Goal: Task Accomplishment & Management: Manage account settings

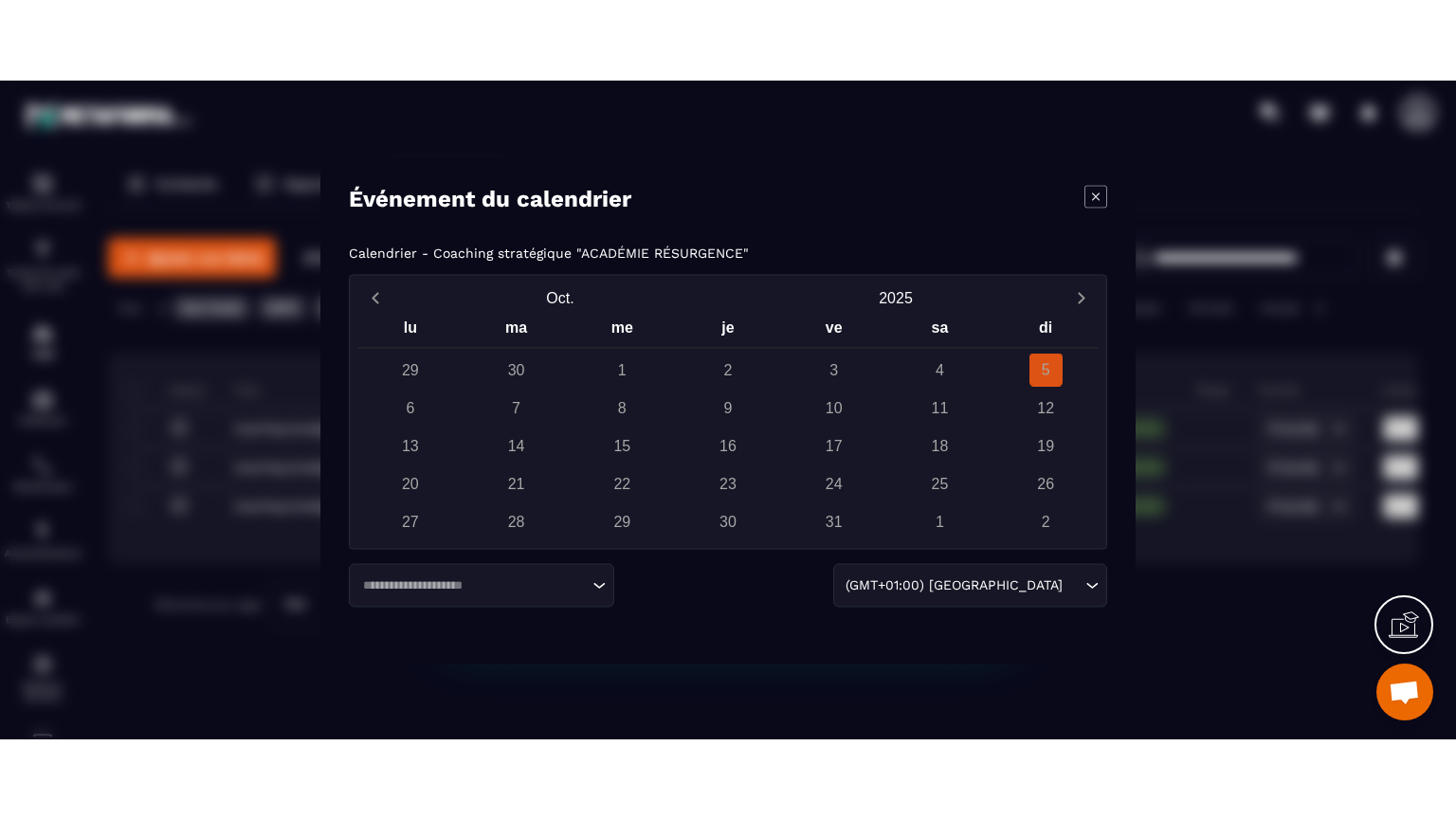
scroll to position [14572, 0]
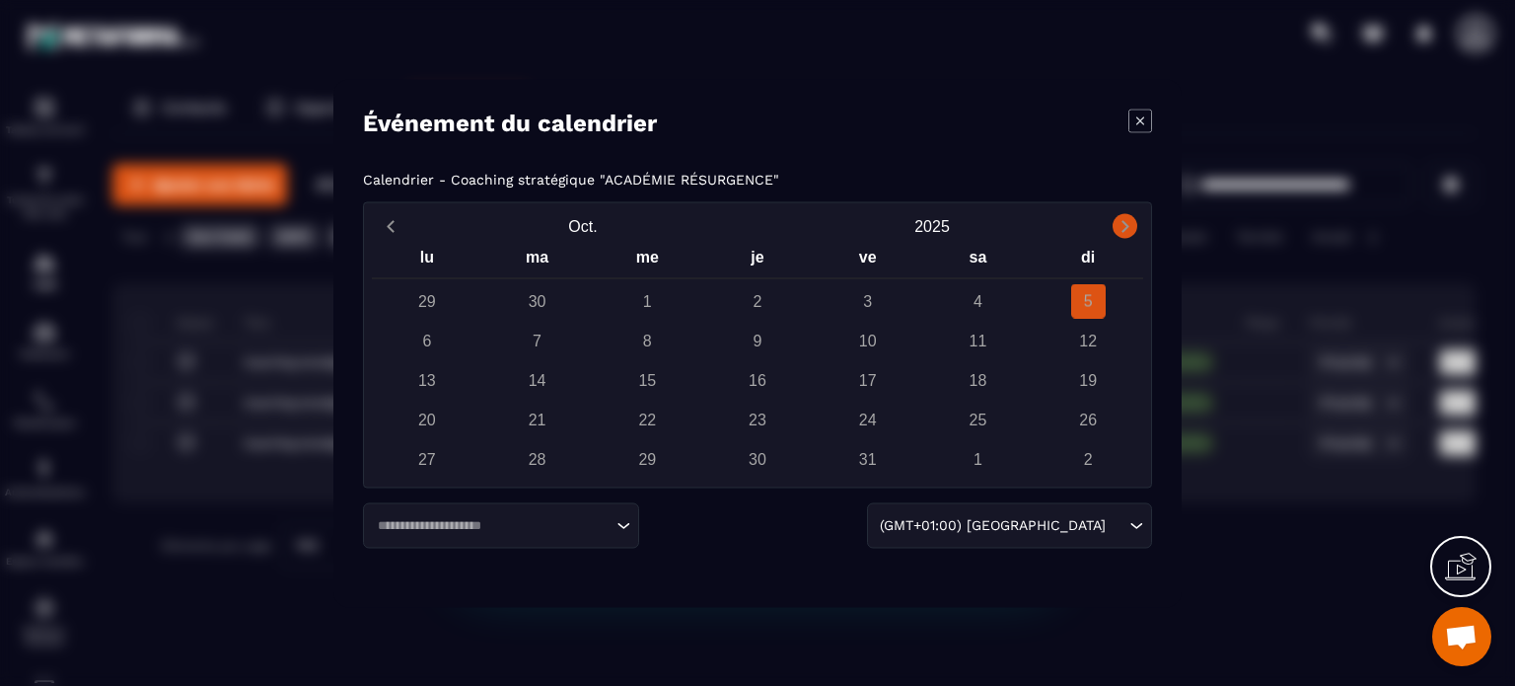
click at [1129, 220] on icon "Next month" at bounding box center [1126, 226] width 20 height 20
click at [1143, 123] on icon "Modal window" at bounding box center [1141, 121] width 24 height 24
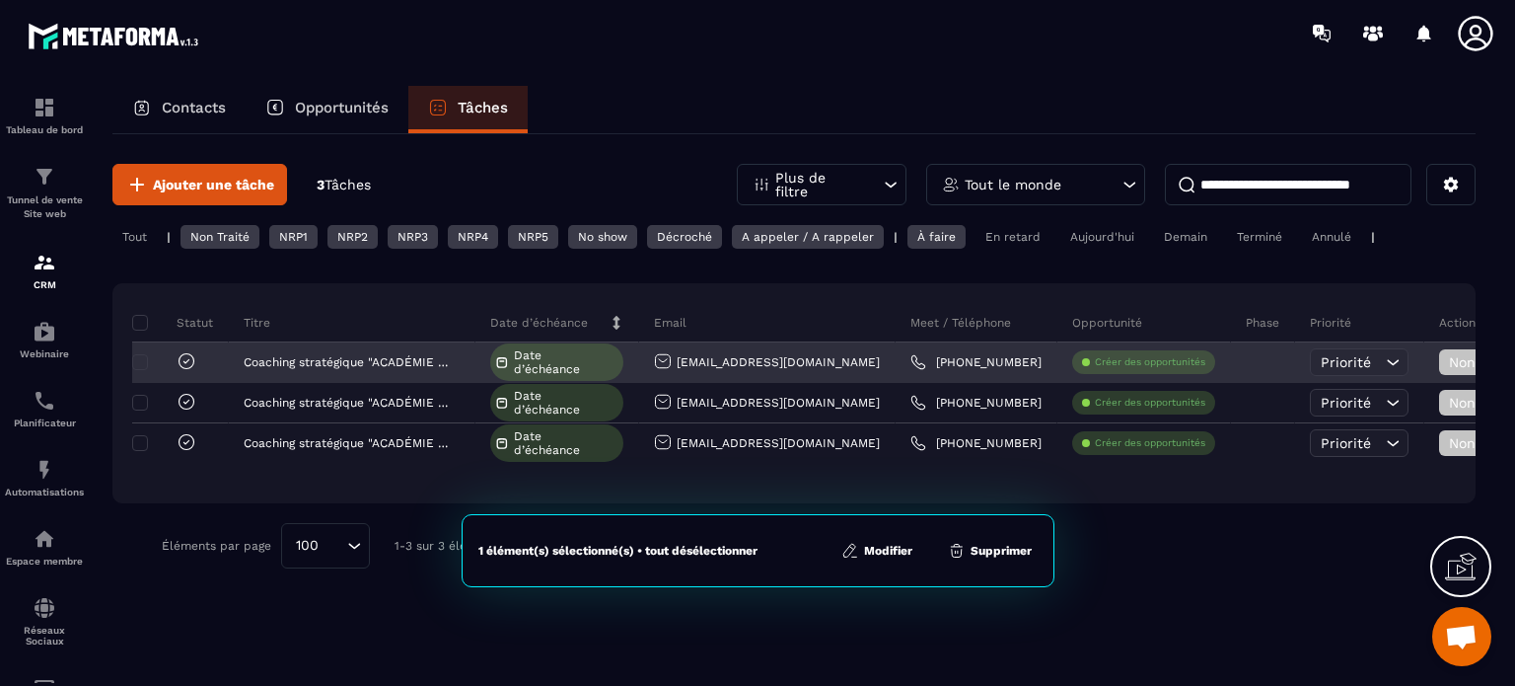
click at [1383, 358] on icon at bounding box center [1393, 362] width 20 height 20
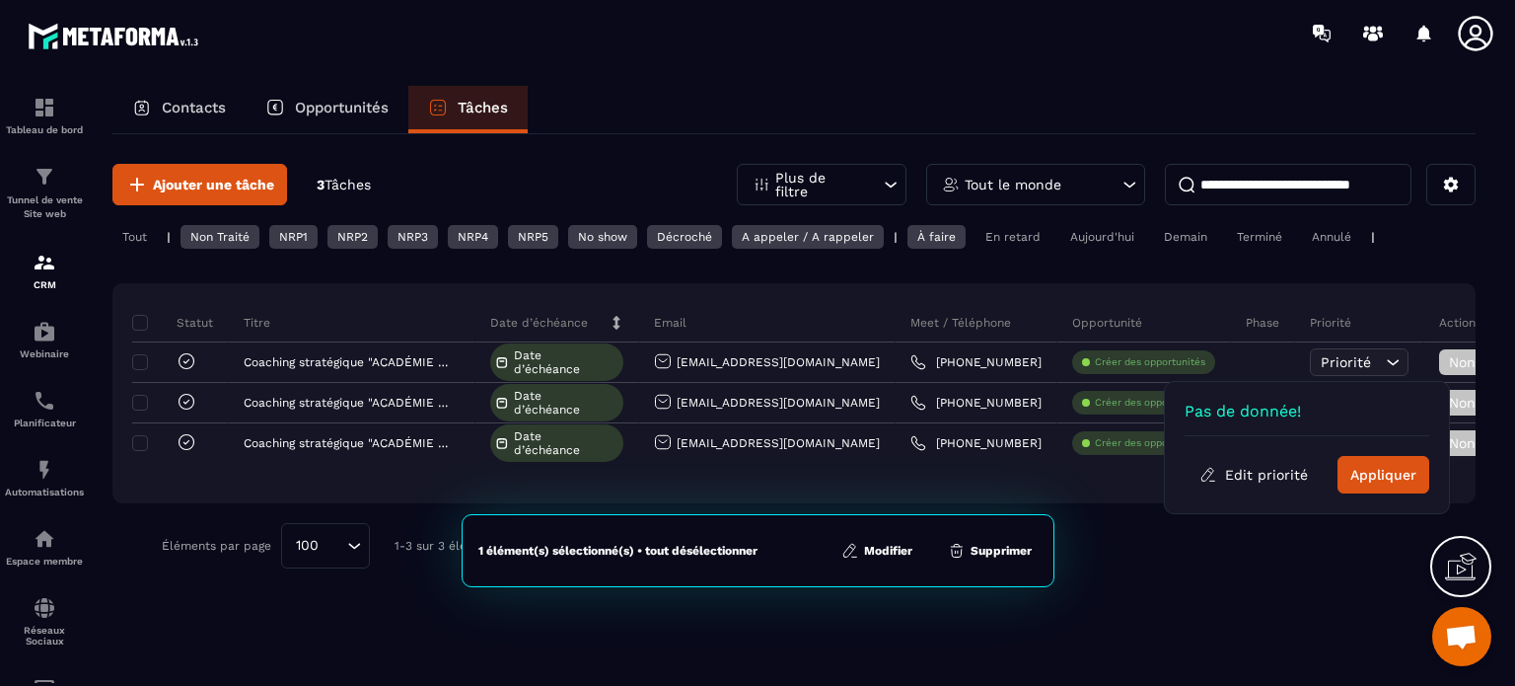
click at [1235, 607] on div "Ajouter une tâche 3 Tâches Plus de filtre Tout le monde Tout | Non Traité NRP1 …" at bounding box center [793, 408] width 1363 height 548
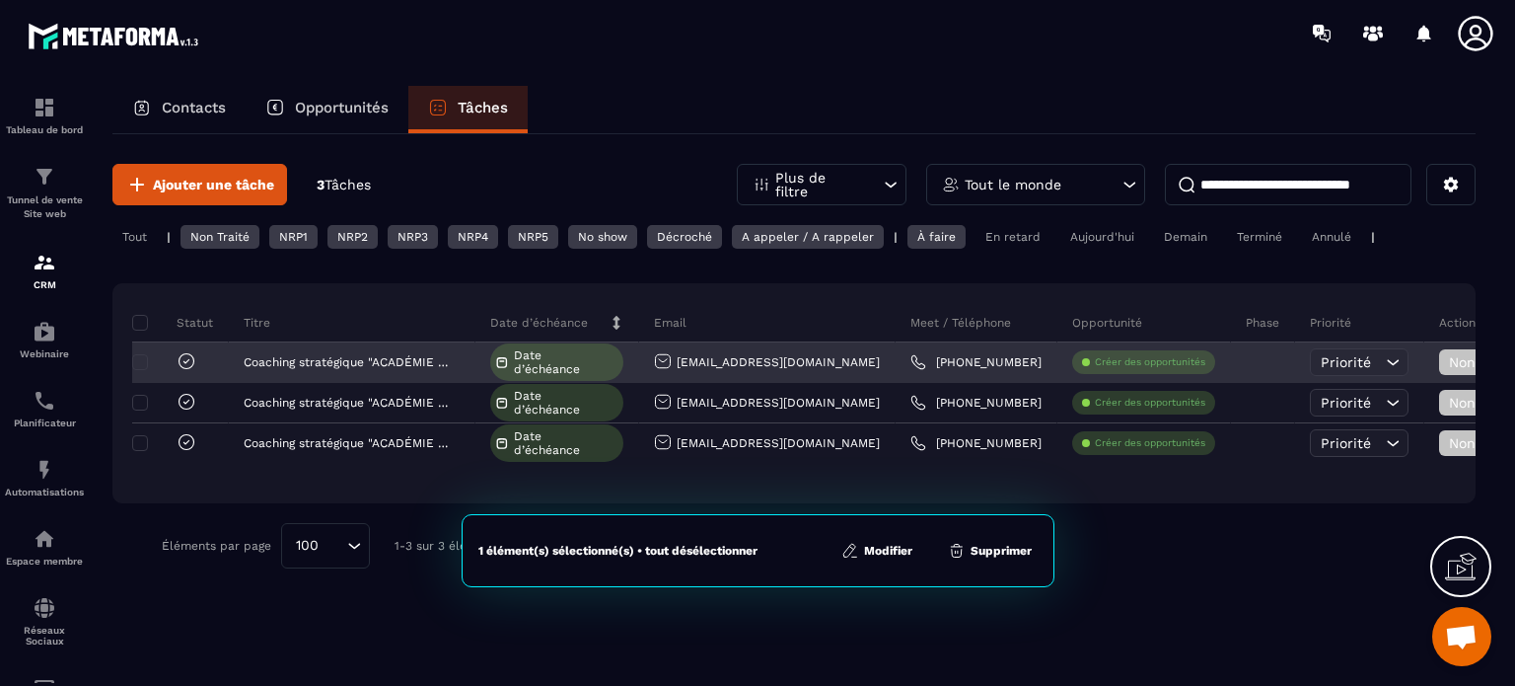
click at [1449, 354] on span "Non Traité" at bounding box center [1490, 362] width 83 height 16
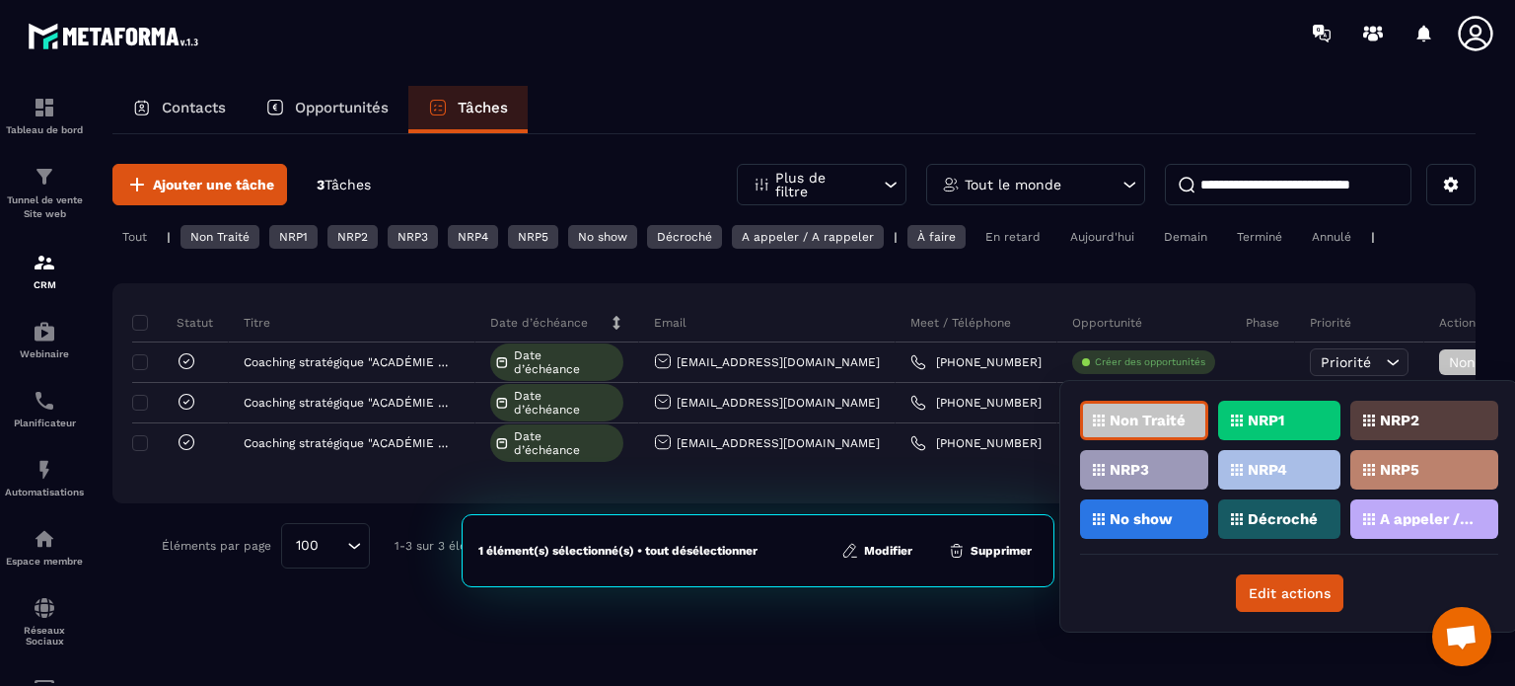
click at [888, 637] on div "Ajouter une tâche 3 Tâches Plus de filtre Tout le monde Tout | Non Traité NRP1 …" at bounding box center [793, 408] width 1363 height 548
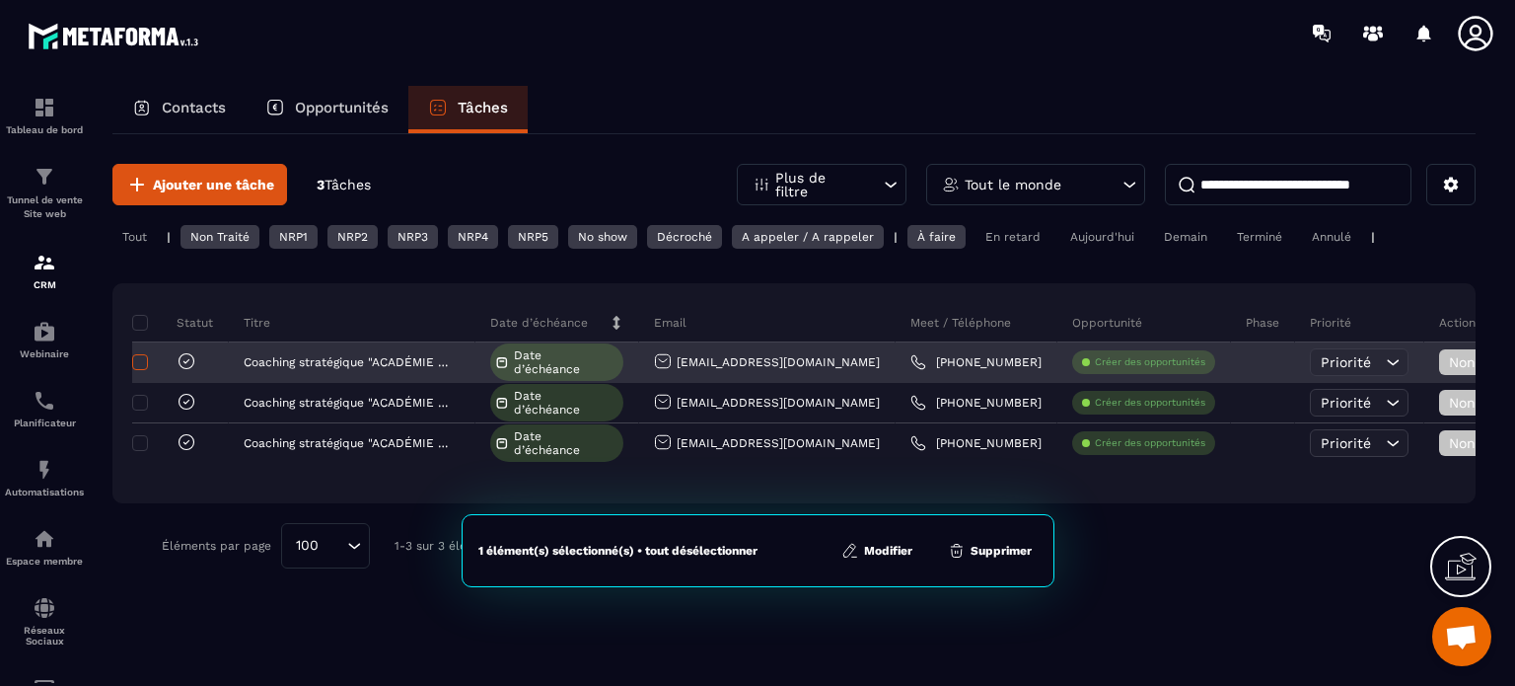
click at [139, 366] on span at bounding box center [140, 362] width 16 height 16
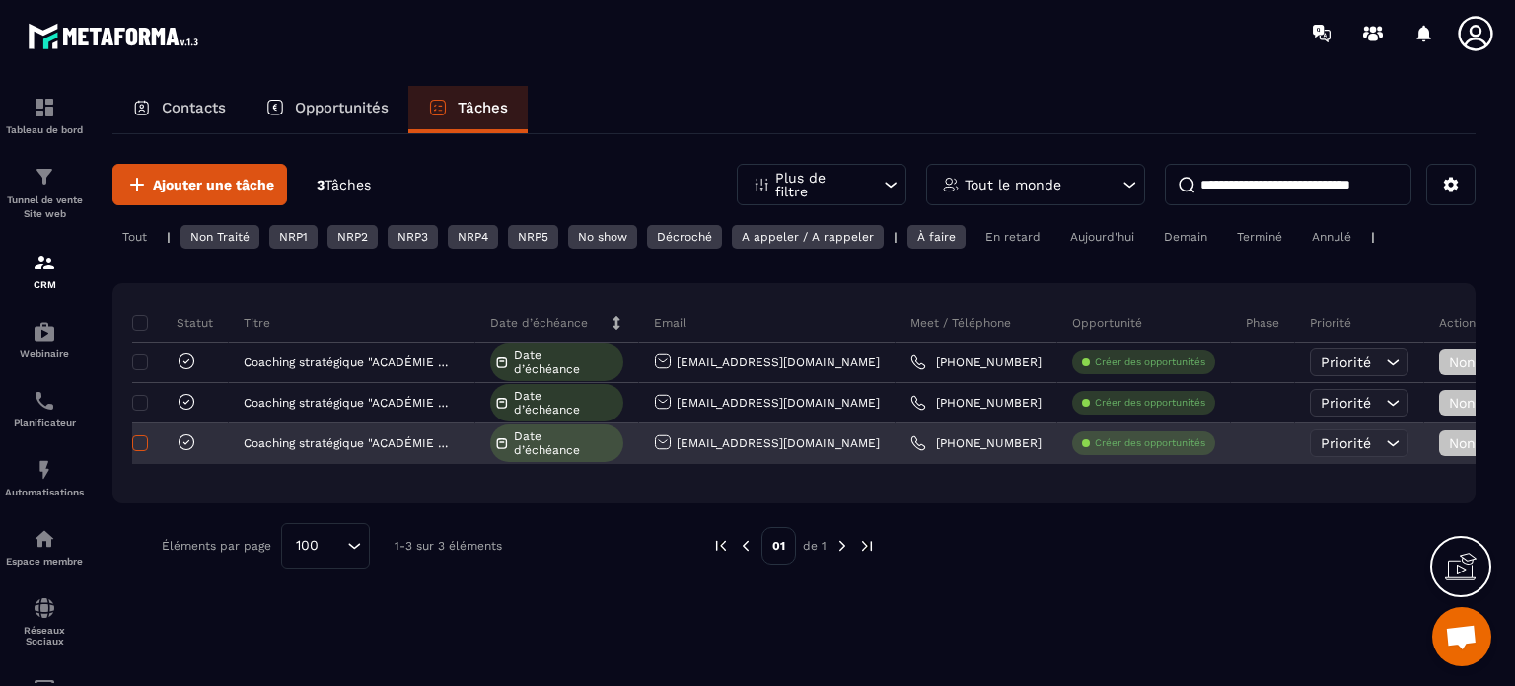
click at [142, 442] on span at bounding box center [140, 443] width 16 height 16
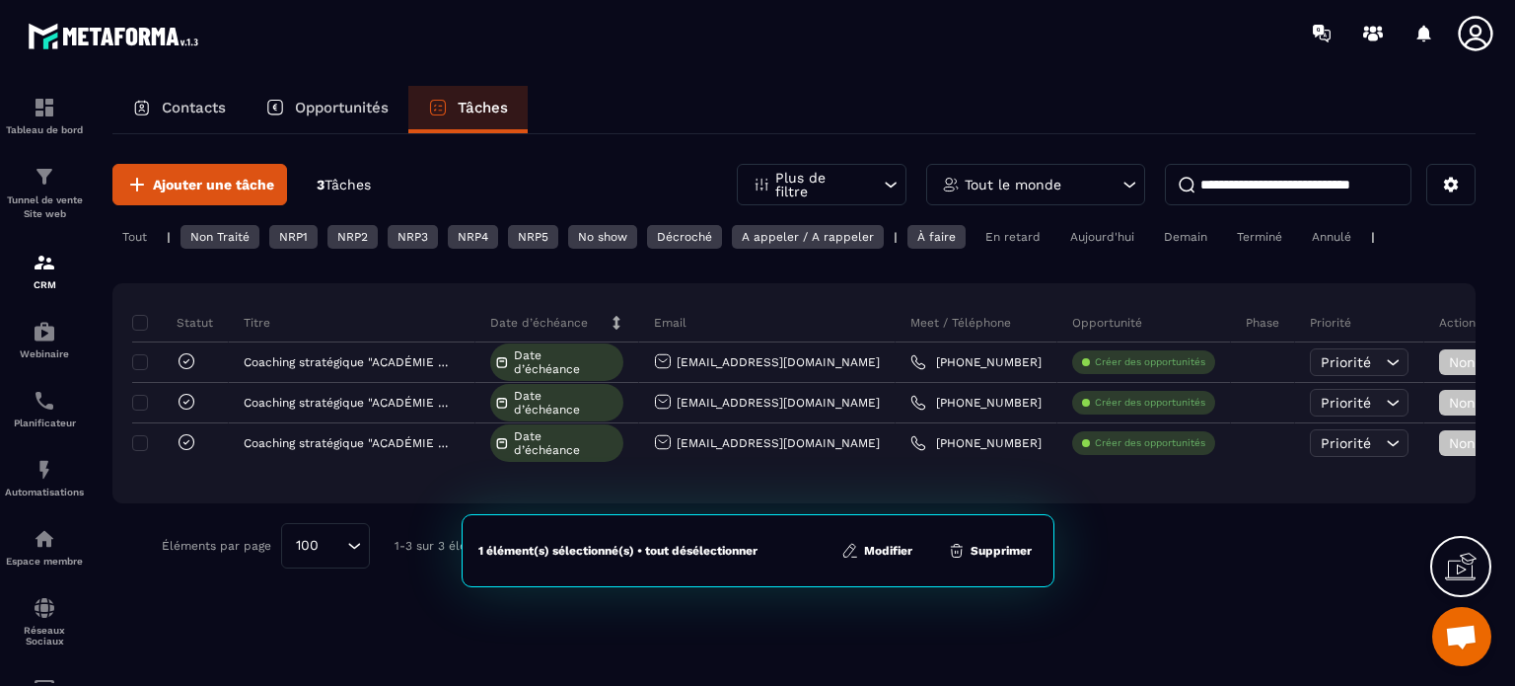
click at [888, 551] on button "Modifier" at bounding box center [877, 551] width 83 height 20
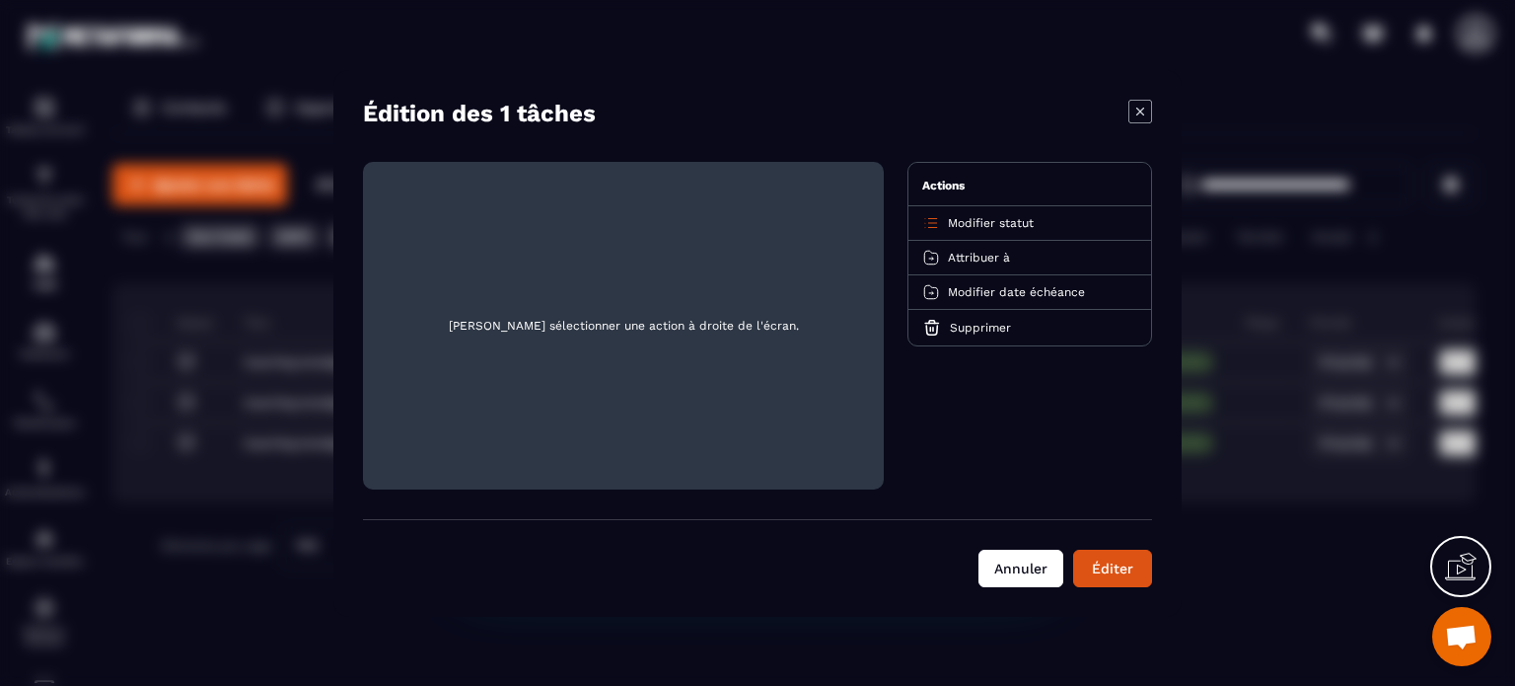
click at [1018, 565] on button "Annuler" at bounding box center [1021, 567] width 85 height 37
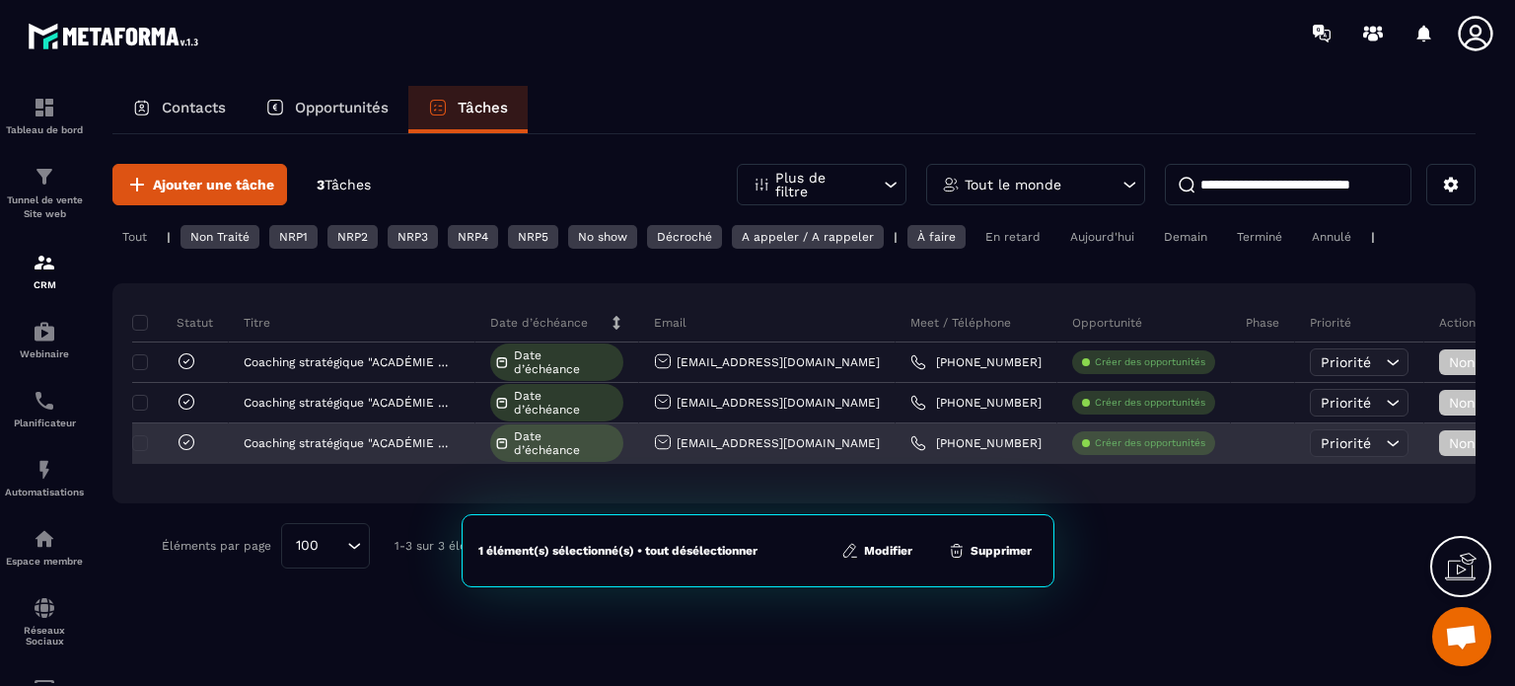
click at [187, 437] on icon at bounding box center [187, 442] width 20 height 20
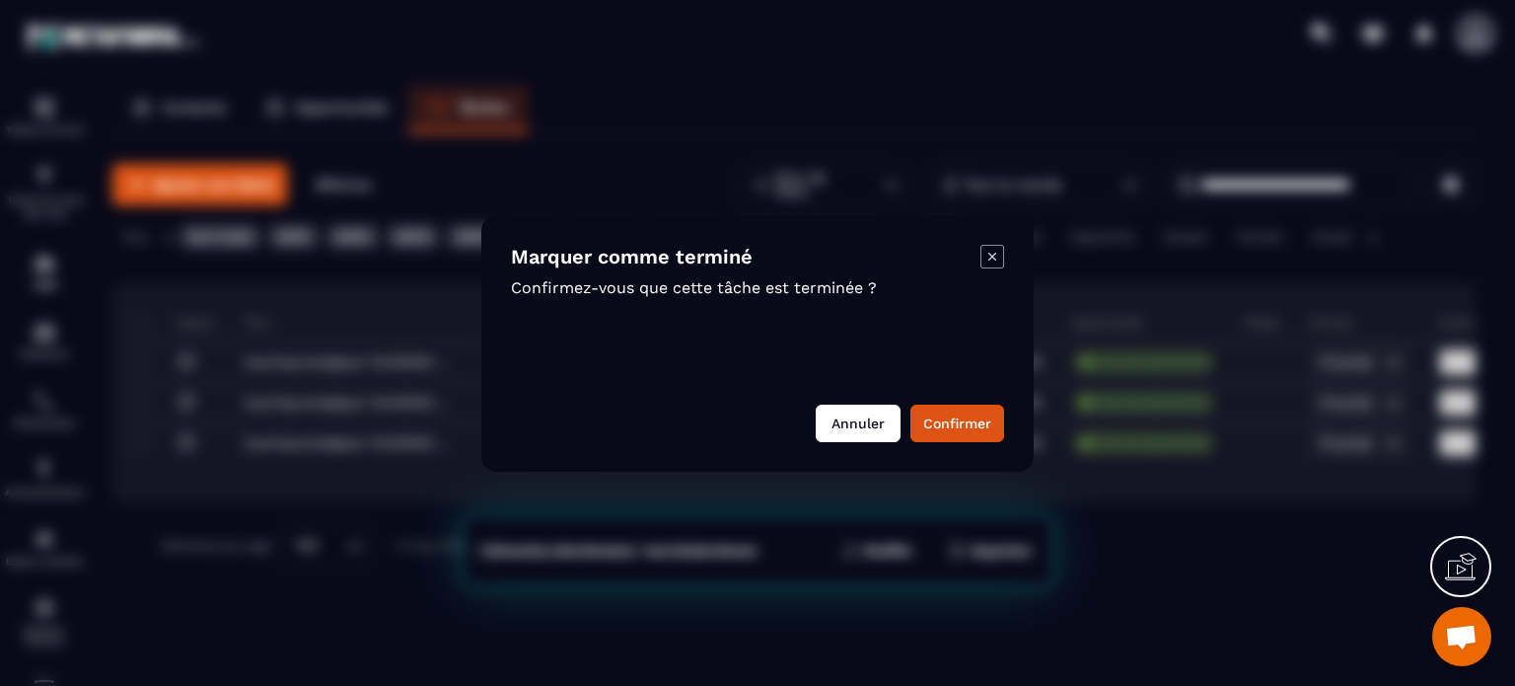
drag, startPoint x: 847, startPoint y: 425, endPoint x: 823, endPoint y: 431, distance: 25.4
click at [846, 425] on button "Annuler" at bounding box center [858, 422] width 85 height 37
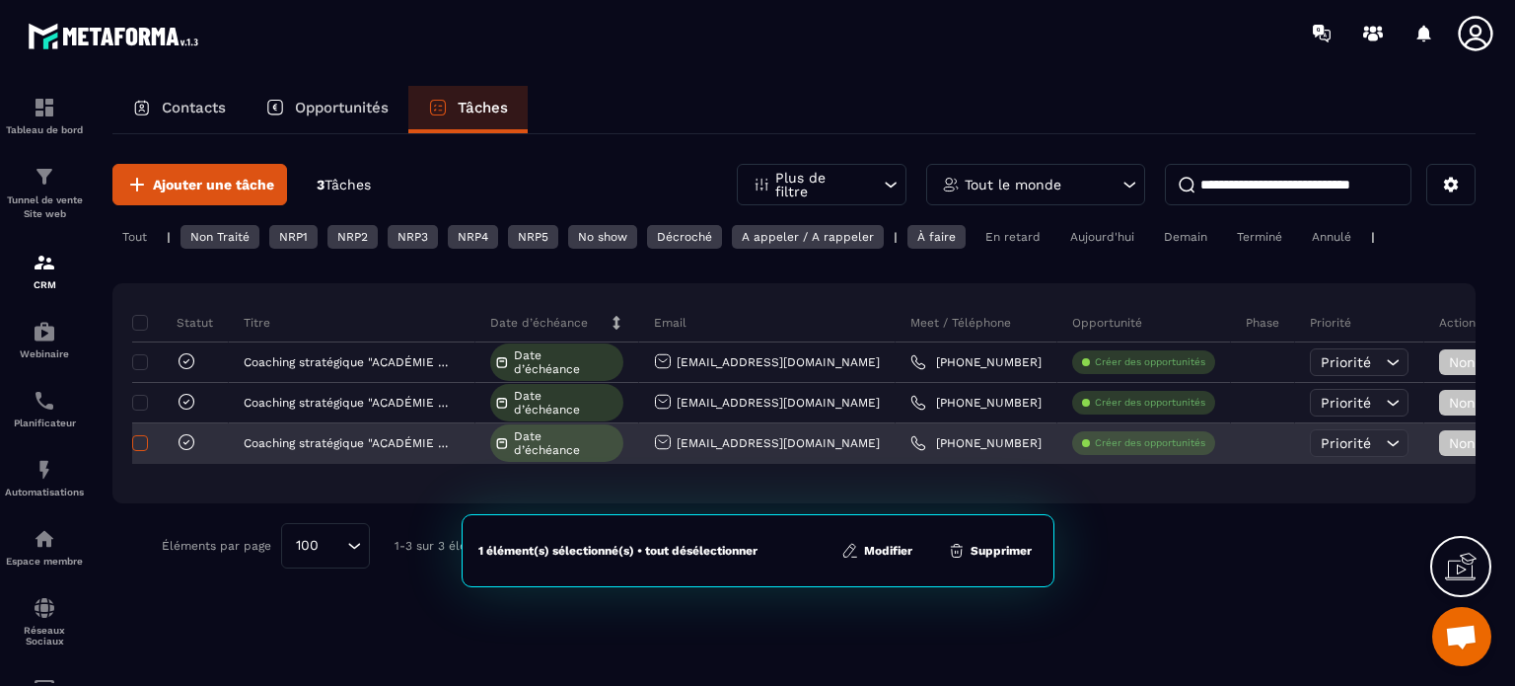
click at [133, 438] on span at bounding box center [140, 443] width 16 height 16
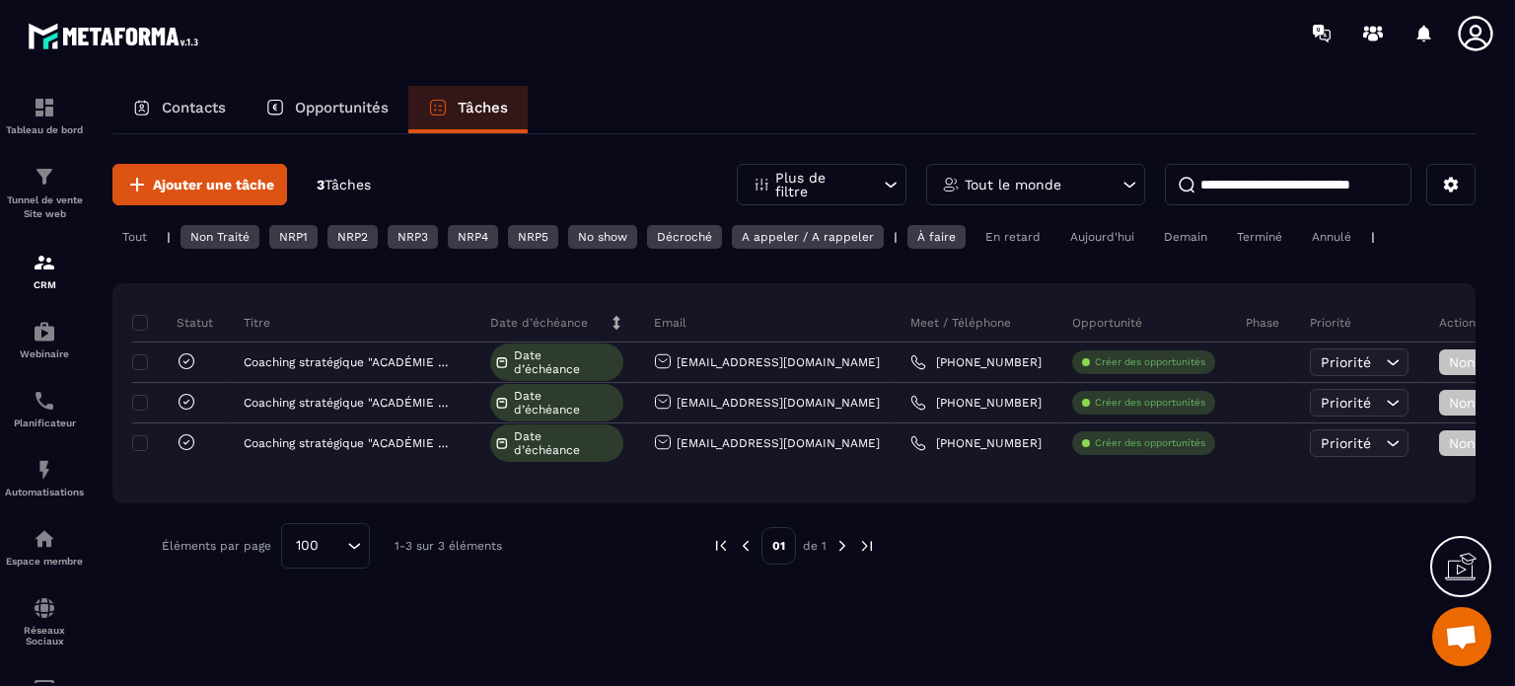
click at [1456, 565] on icon at bounding box center [1461, 566] width 32 height 32
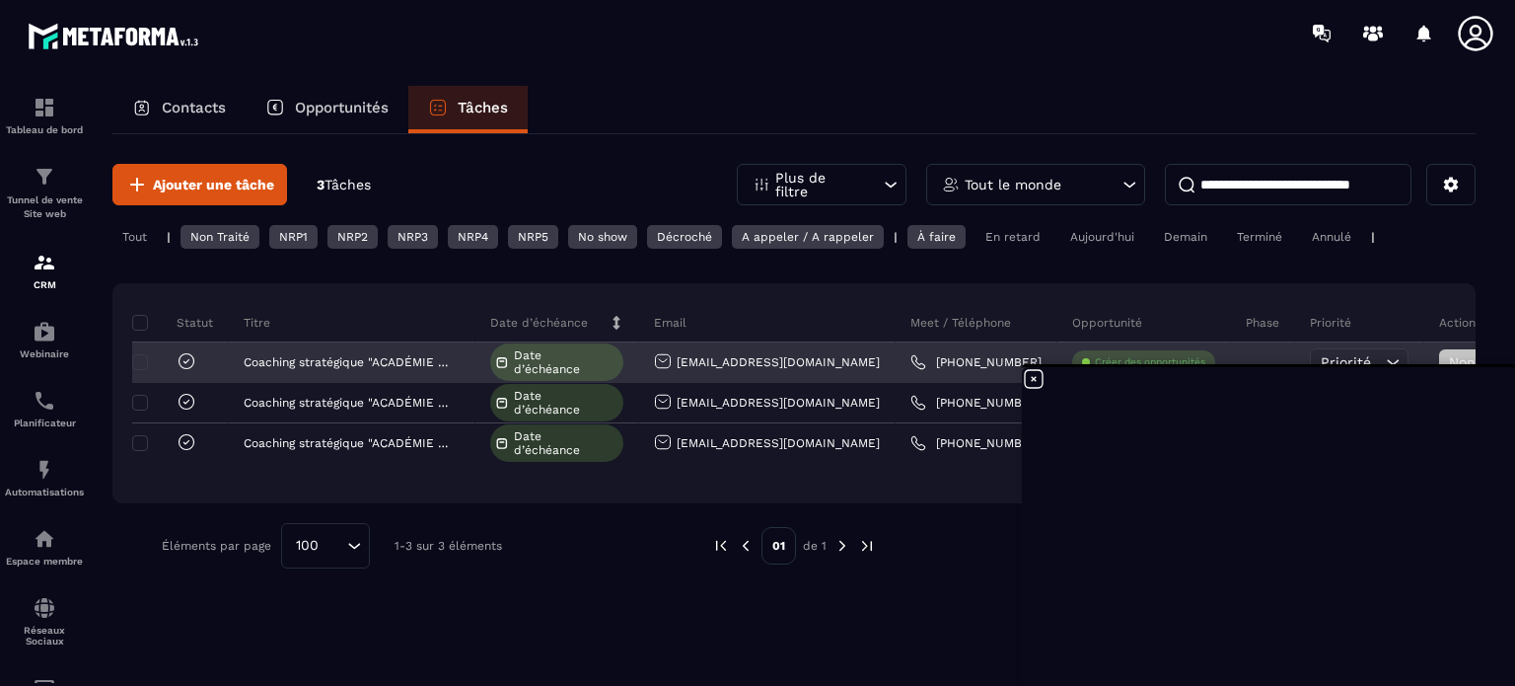
click at [538, 349] on span "Date d’échéance" at bounding box center [566, 362] width 105 height 28
